Goal: Information Seeking & Learning: Learn about a topic

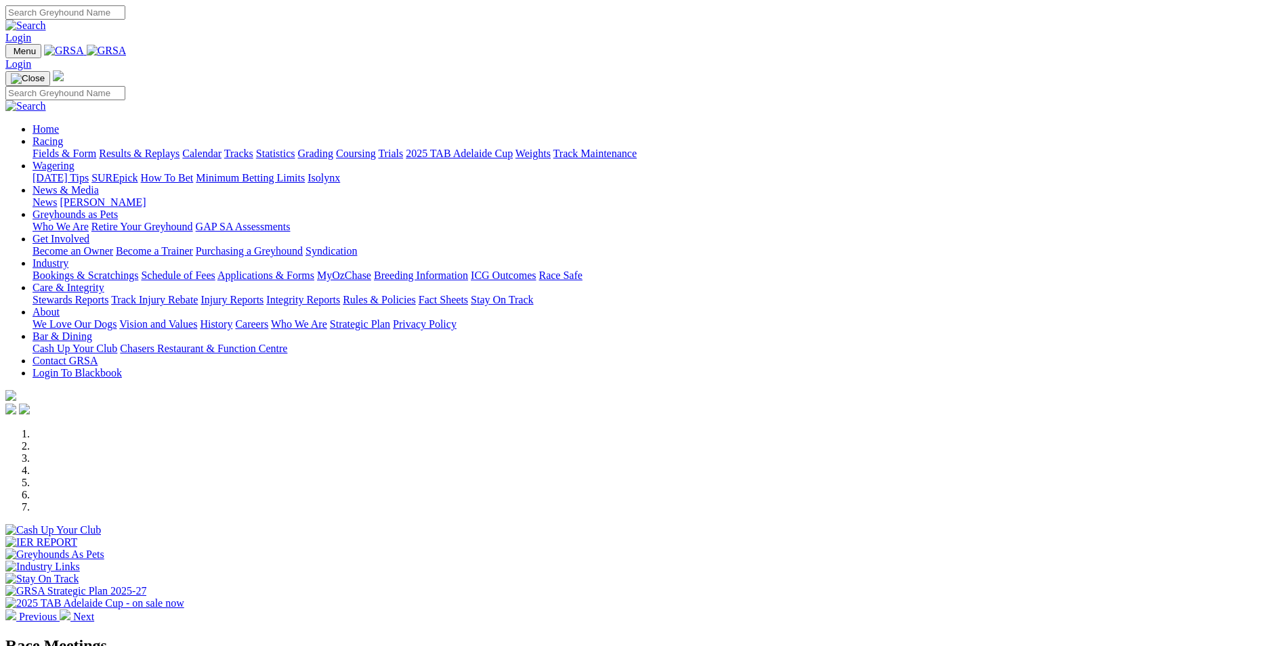
scroll to position [339, 0]
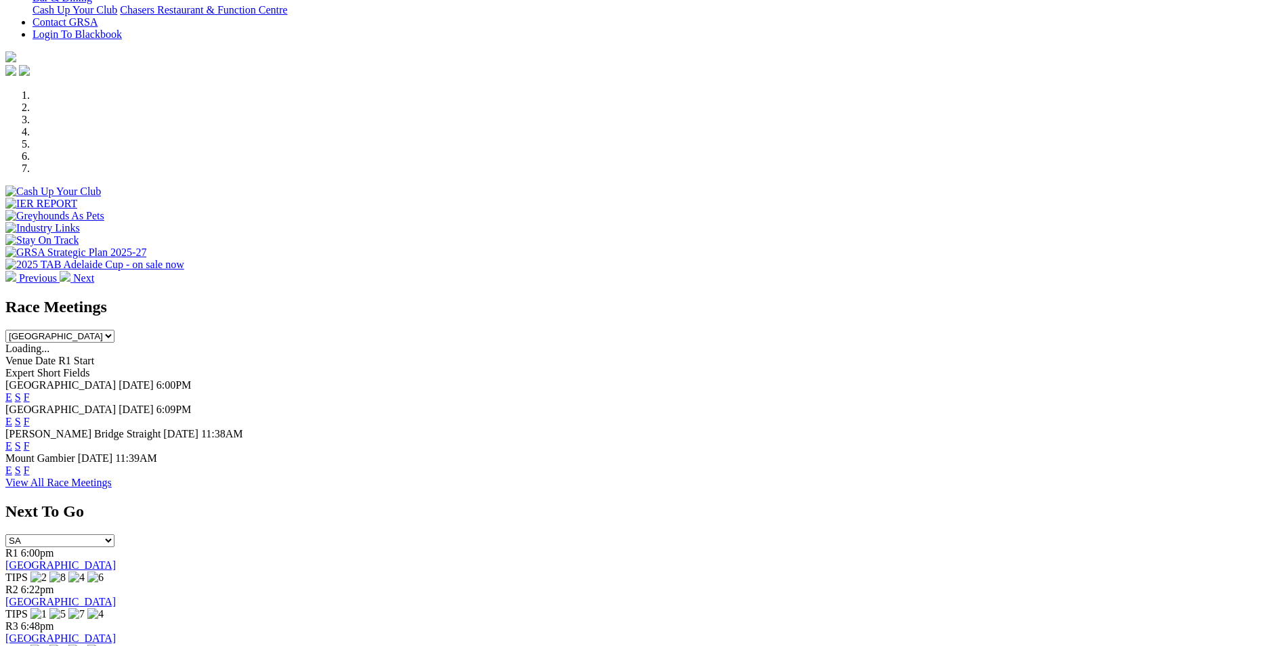
click at [30, 416] on link "F" at bounding box center [27, 422] width 6 height 12
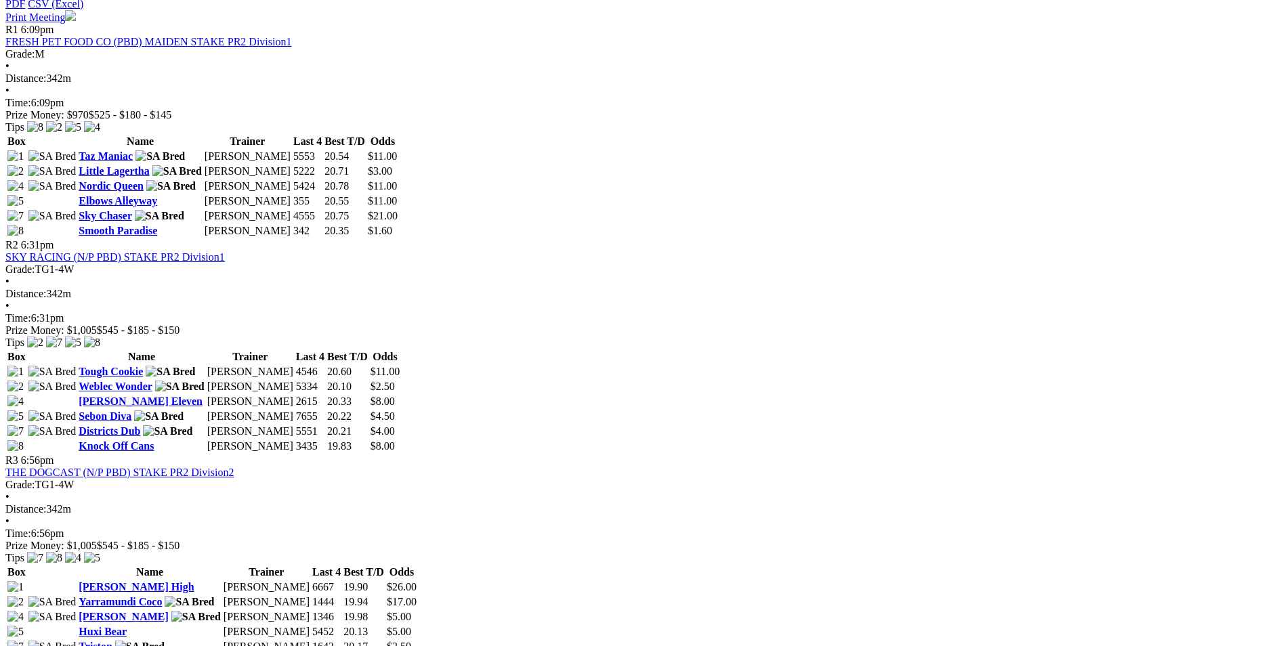
scroll to position [677, 0]
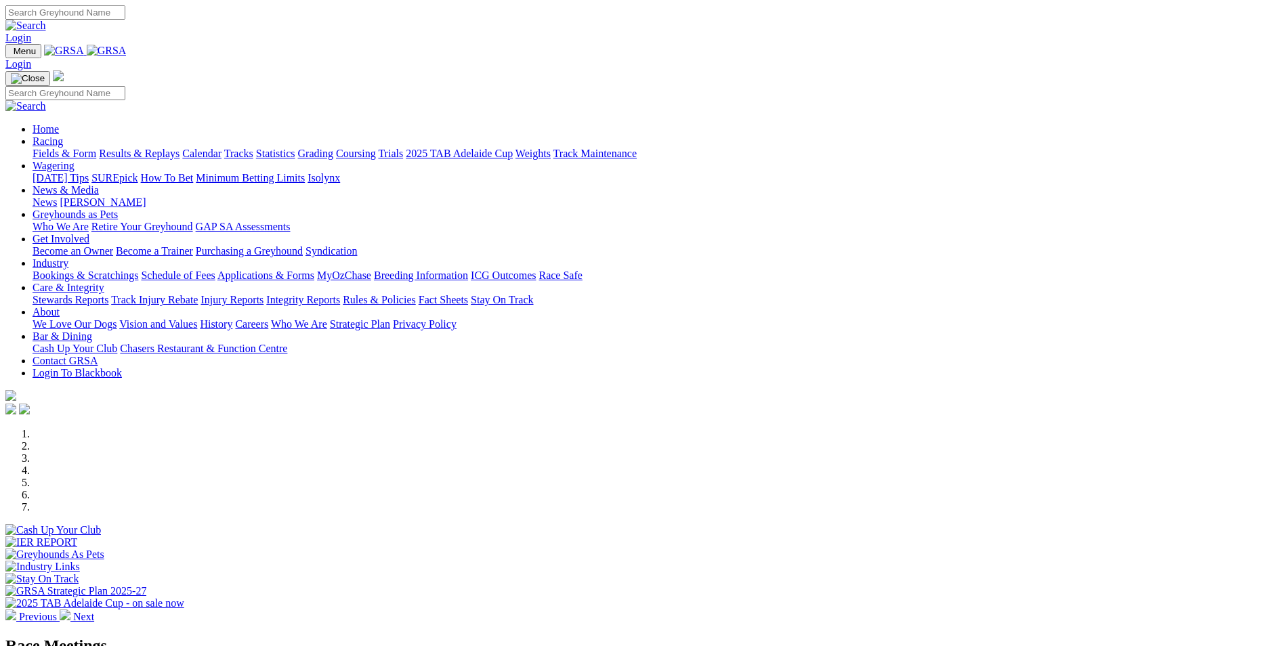
scroll to position [339, 0]
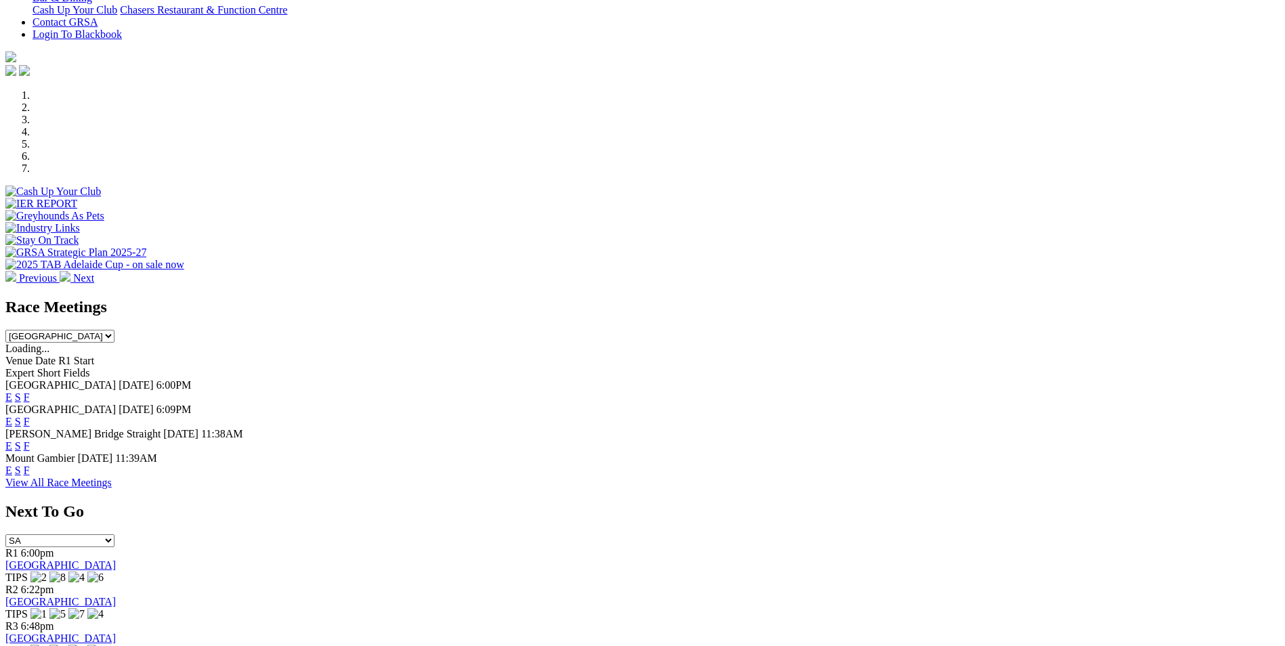
click at [30, 440] on link "F" at bounding box center [27, 446] width 6 height 12
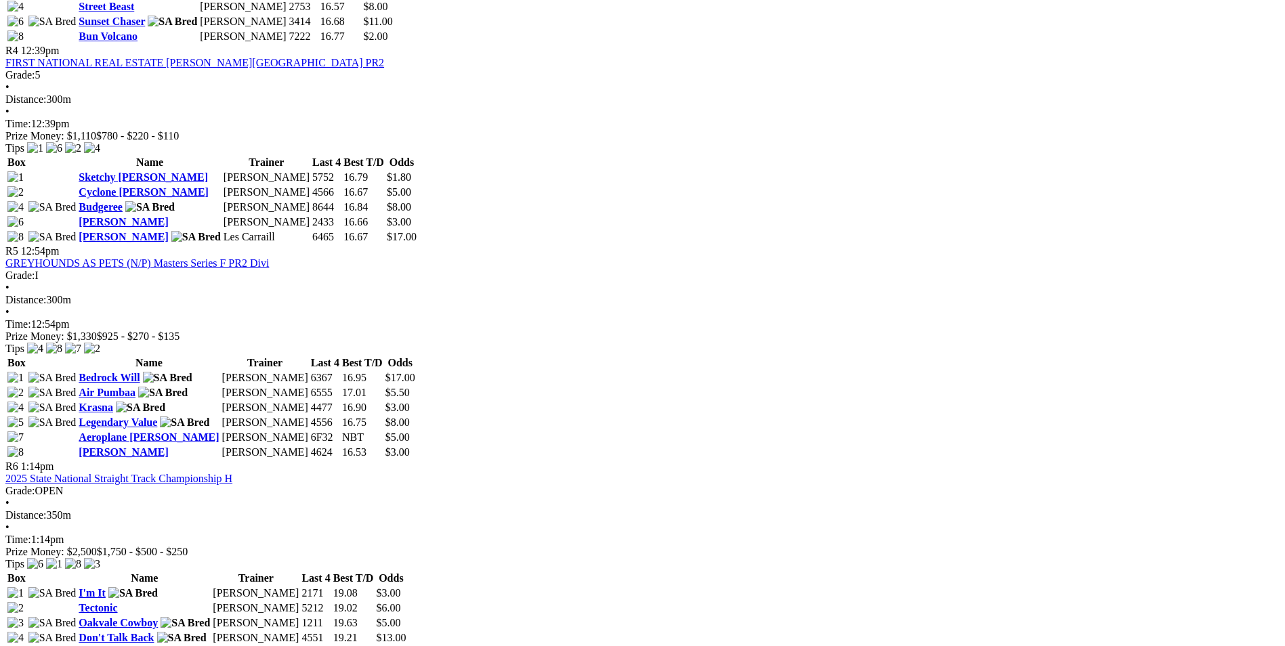
scroll to position [1287, 0]
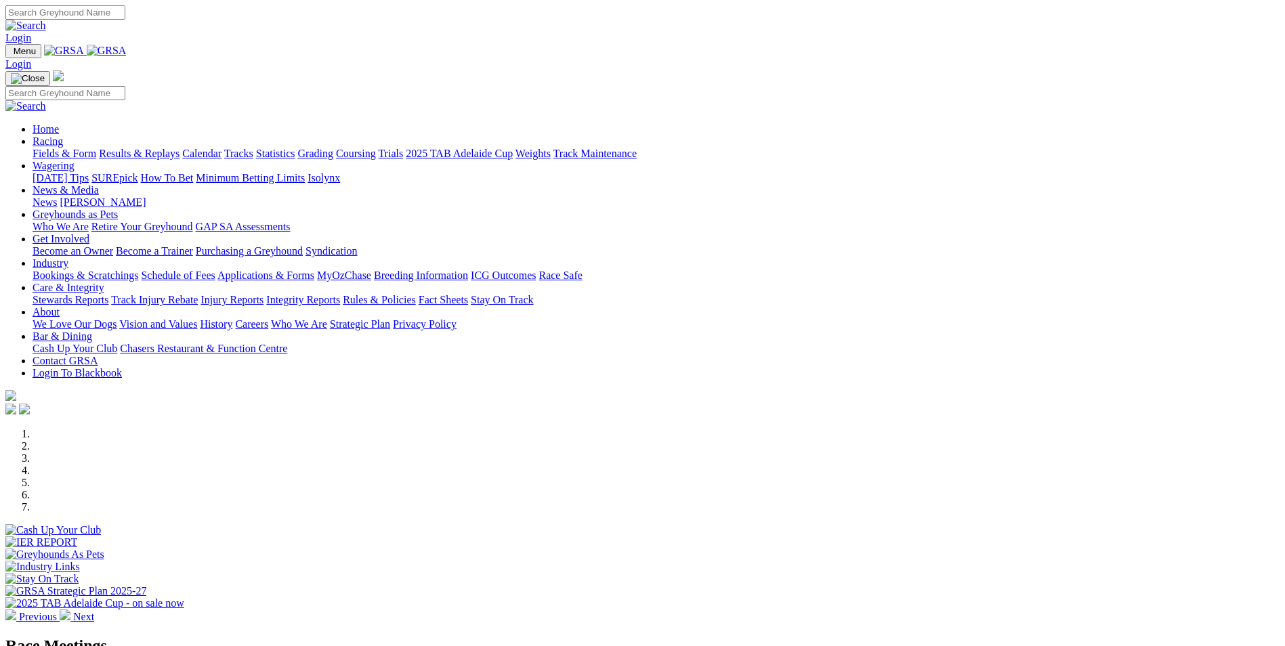
scroll to position [339, 0]
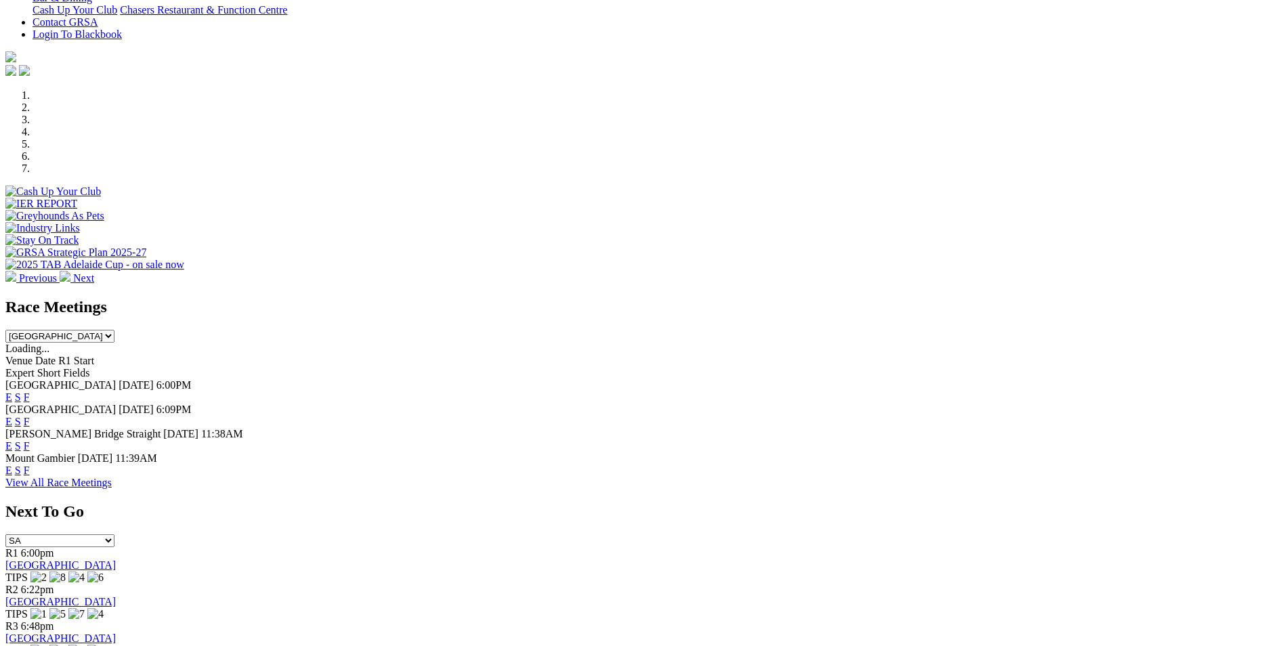
click at [30, 392] on link "F" at bounding box center [27, 398] width 6 height 12
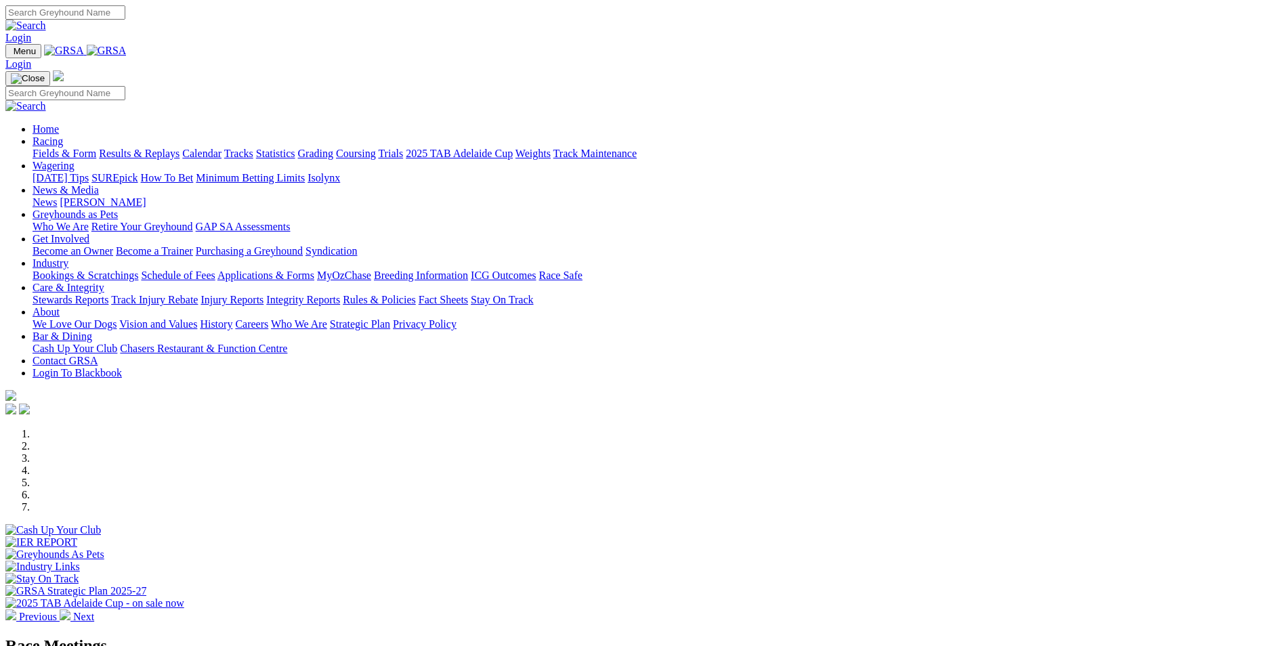
scroll to position [339, 0]
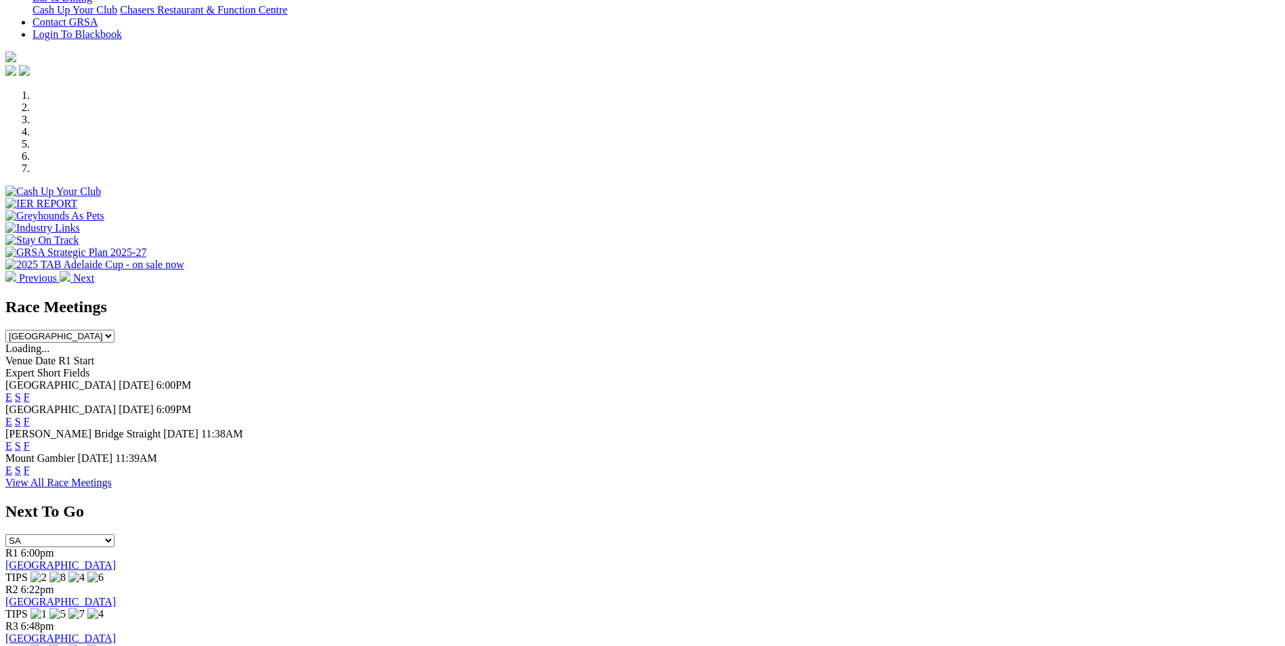
click at [12, 392] on link "E" at bounding box center [8, 398] width 7 height 12
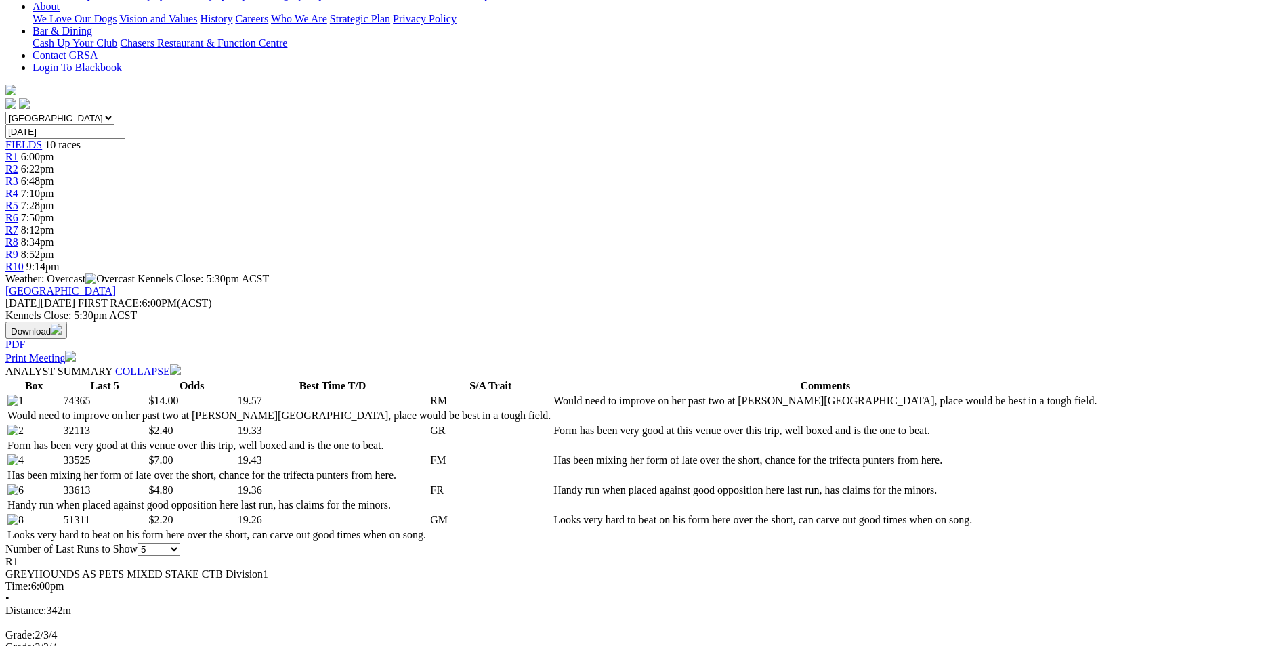
scroll to position [135, 0]
